Goal: Complete application form

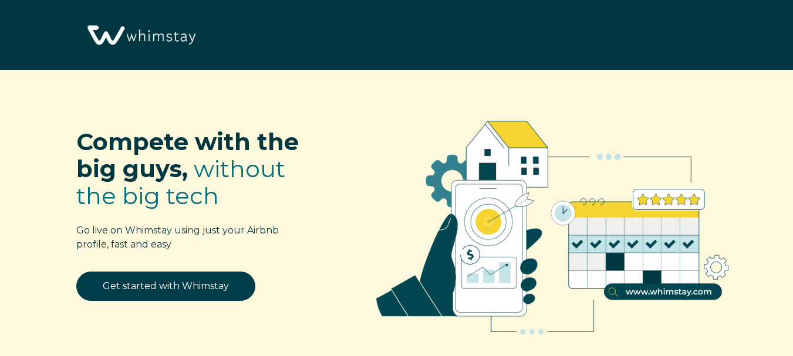
select select "US"
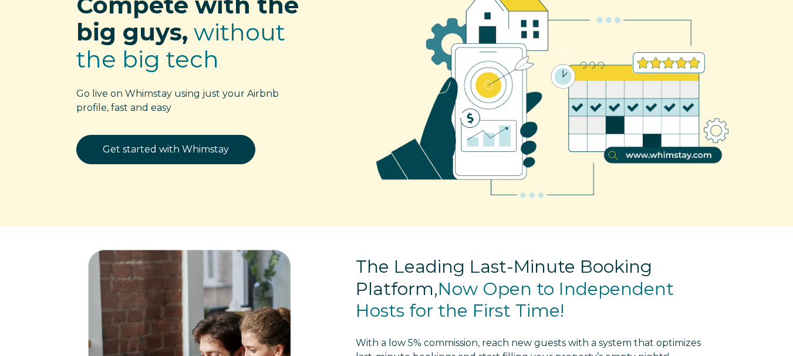
scroll to position [140, 0]
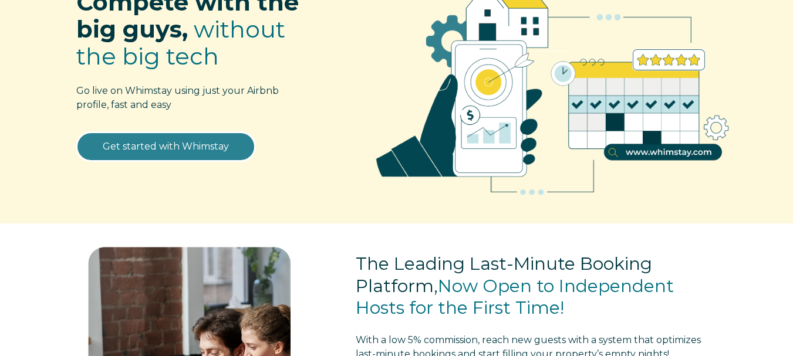
click at [209, 145] on link "Get started with Whimstay" at bounding box center [165, 146] width 179 height 29
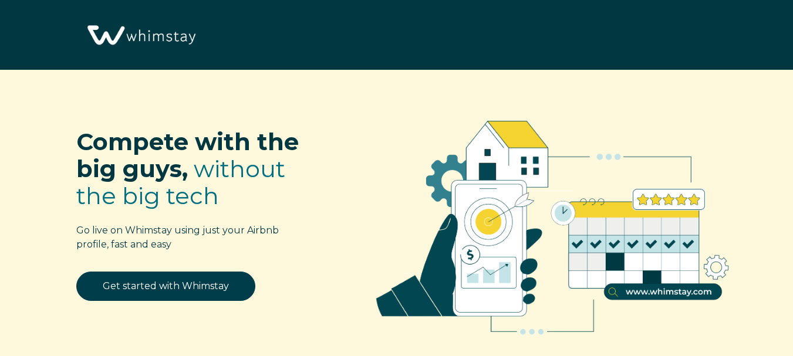
select select "US"
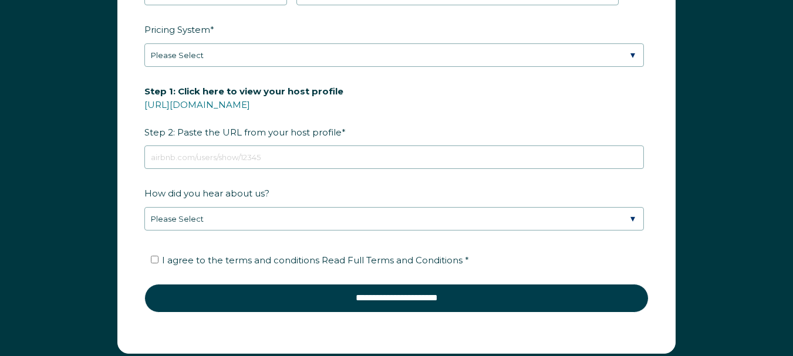
scroll to position [1623, 0]
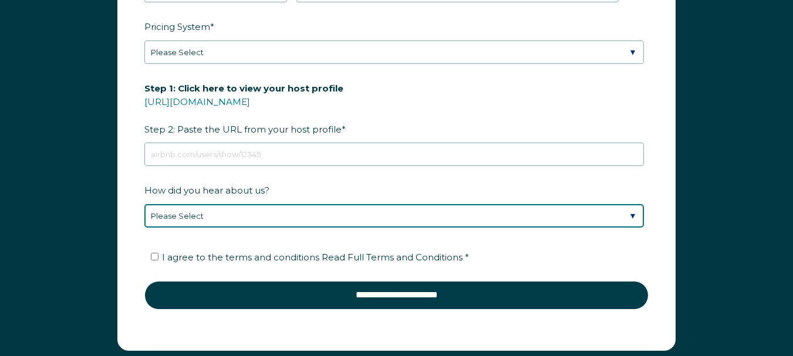
click at [619, 220] on select "Please Select Discovered Whimstay at an event or conference Found Whimstay thro…" at bounding box center [393, 215] width 499 height 23
select select "Podcast"
click at [144, 204] on select "Please Select Discovered Whimstay at an event or conference Found Whimstay thro…" at bounding box center [393, 215] width 499 height 23
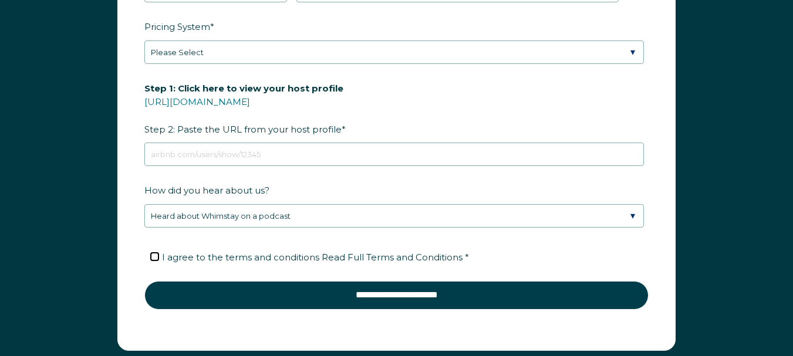
click at [153, 257] on input "I agree to the terms and conditions Read Full Terms and Conditions *" at bounding box center [155, 257] width 8 height 8
checkbox input "true"
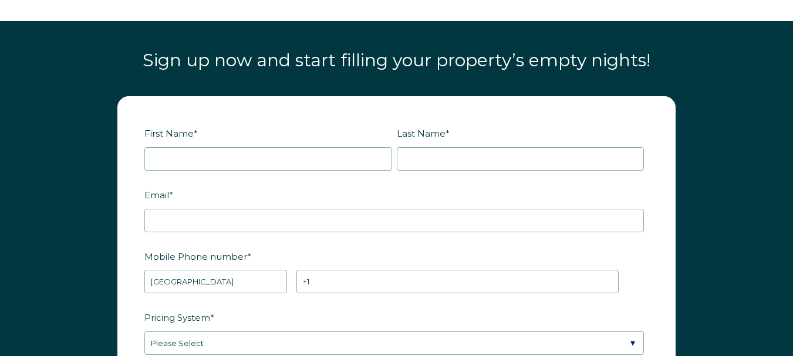
scroll to position [1330, 0]
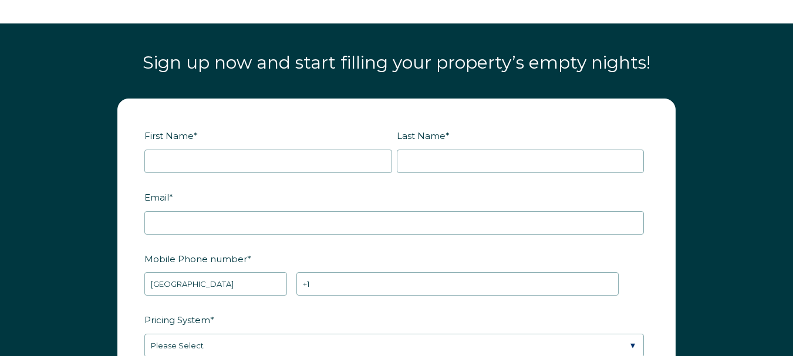
click at [356, 146] on label "First Name *" at bounding box center [270, 136] width 252 height 21
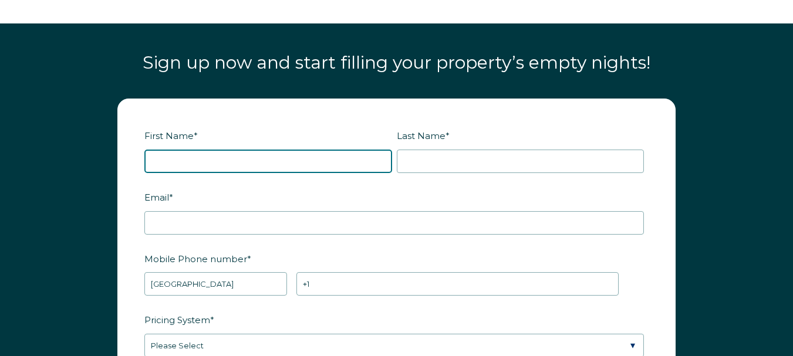
click at [356, 150] on input "First Name *" at bounding box center [268, 161] width 248 height 23
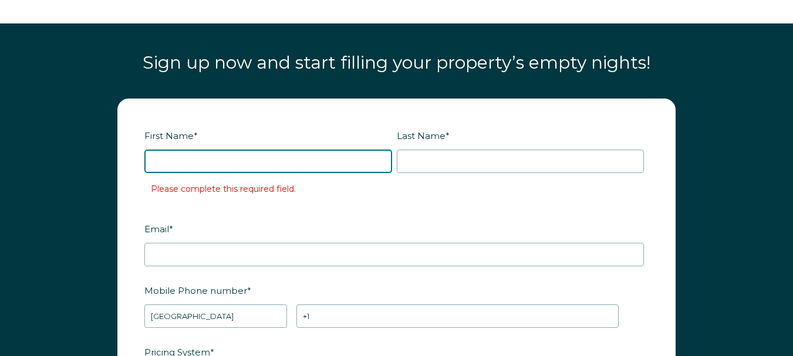
click at [344, 161] on input "First Name *" at bounding box center [268, 161] width 248 height 23
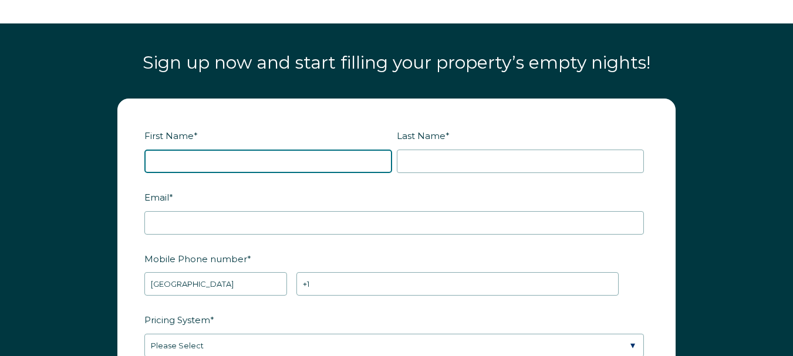
type input "[PERSON_NAME]"
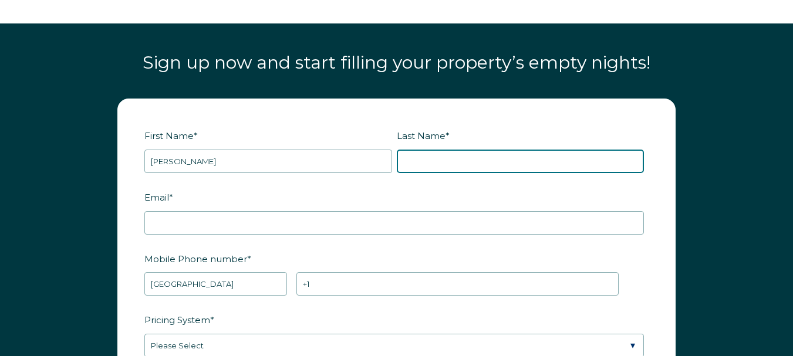
type input "[PERSON_NAME]"
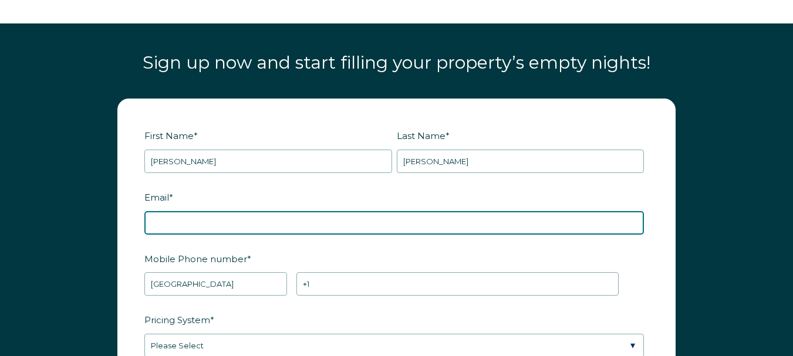
type input "[EMAIL_ADDRESS][US_STATE][DOMAIN_NAME]"
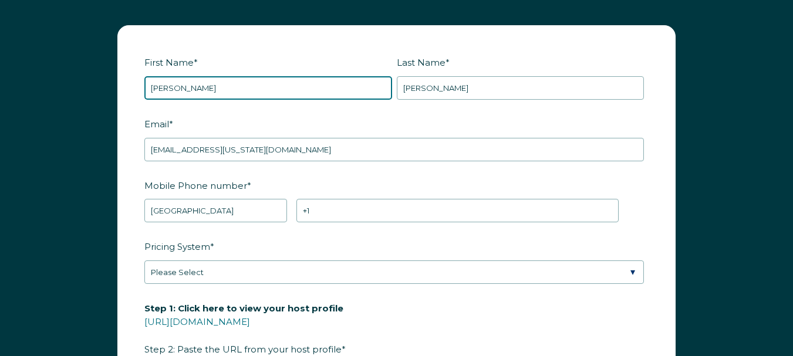
scroll to position [1404, 0]
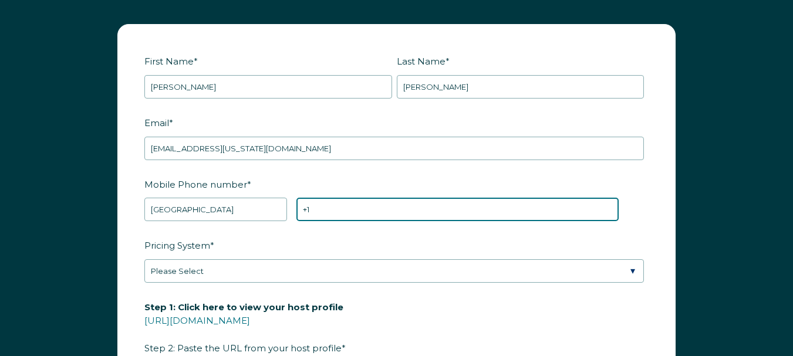
click at [380, 214] on input "+1" at bounding box center [457, 209] width 323 height 23
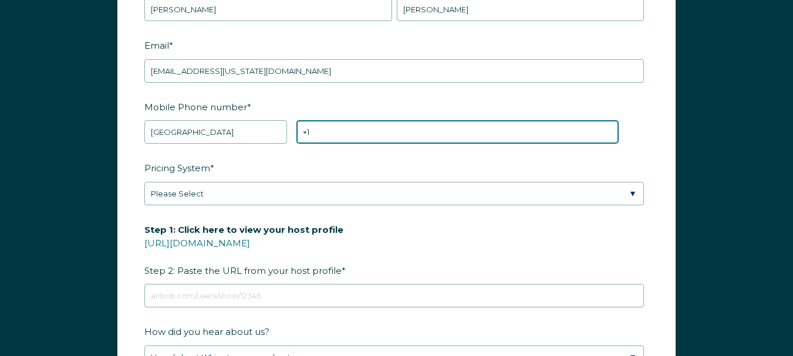
scroll to position [1475, 0]
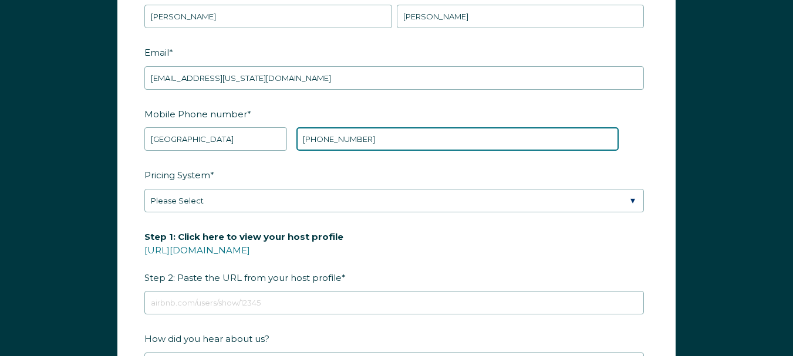
type input "[PHONE_NUMBER]"
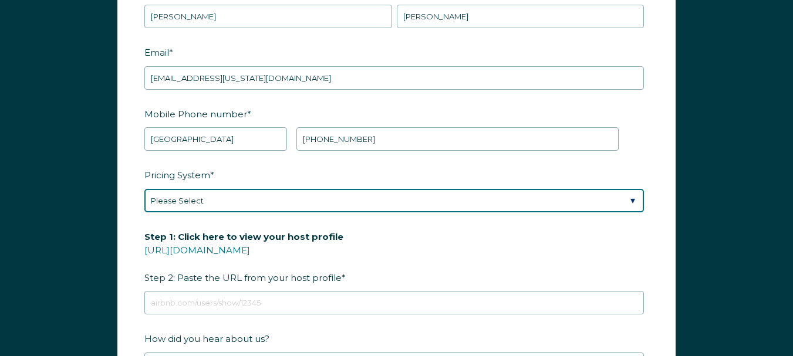
click at [320, 204] on select "Please Select Manual Airbnb Smart Pricing PriceLabs Wheelhouse Beyond Pricing 3…" at bounding box center [393, 200] width 499 height 23
select select "Manual"
click at [144, 189] on select "Please Select Manual Airbnb Smart Pricing PriceLabs Wheelhouse Beyond Pricing 3…" at bounding box center [393, 200] width 499 height 23
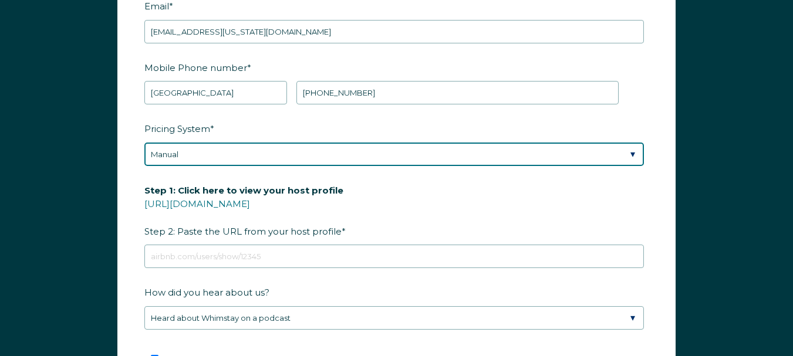
scroll to position [1522, 0]
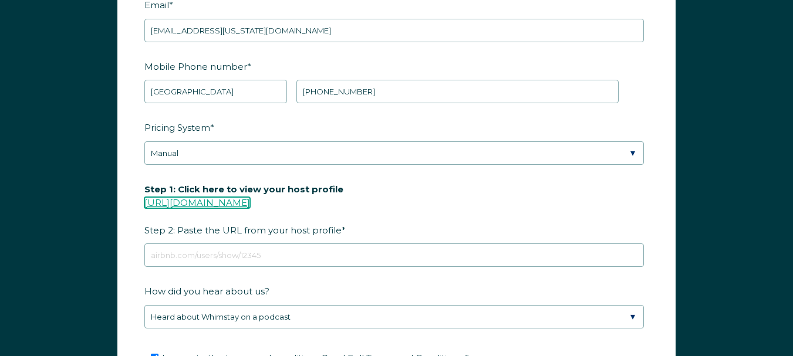
click at [250, 203] on link "[URL][DOMAIN_NAME]" at bounding box center [197, 202] width 106 height 11
click at [250, 201] on link "[URL][DOMAIN_NAME]" at bounding box center [197, 202] width 106 height 11
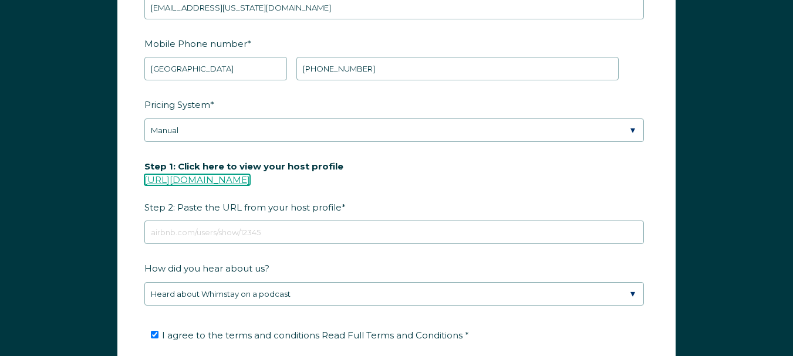
scroll to position [1542, 0]
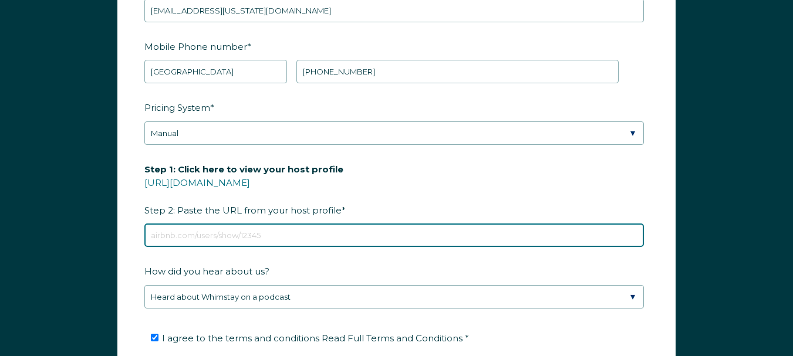
paste input "[URL][DOMAIN_NAME]"
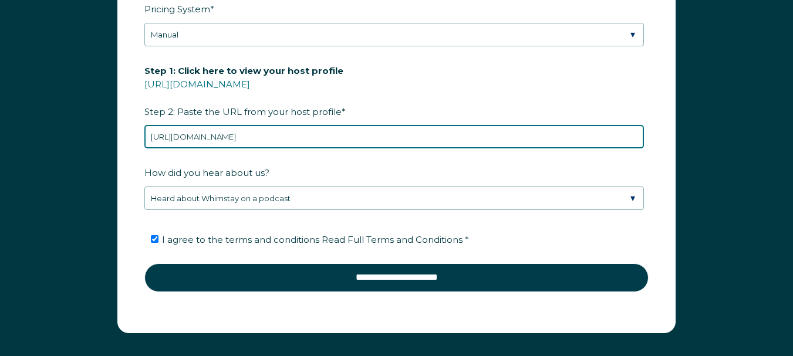
scroll to position [1643, 0]
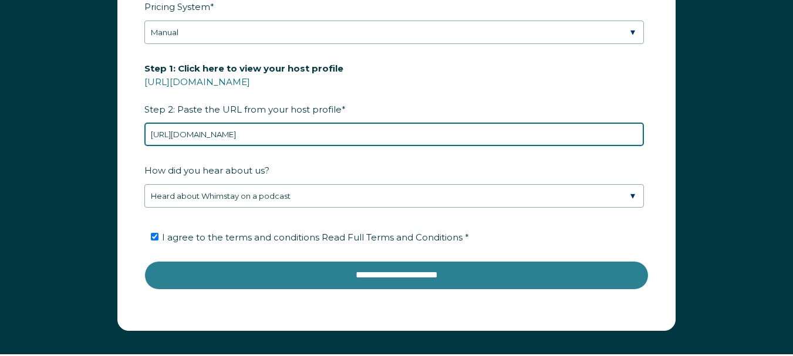
type input "[URL][DOMAIN_NAME]"
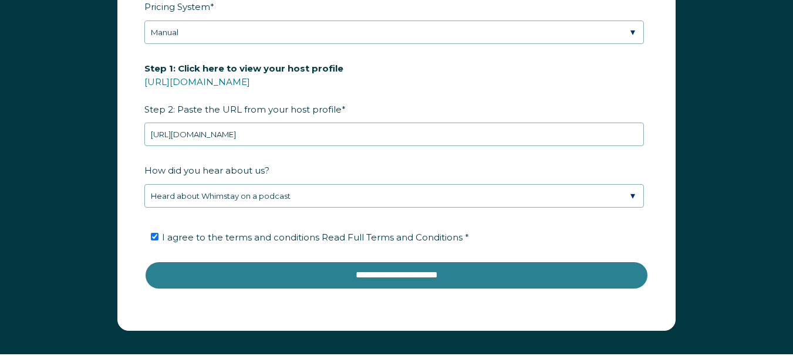
click at [508, 276] on input "**********" at bounding box center [396, 275] width 504 height 28
